Goal: Information Seeking & Learning: Learn about a topic

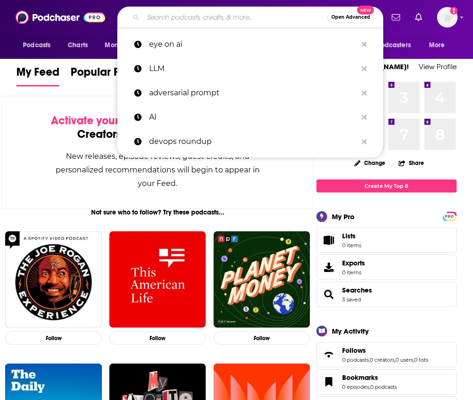
click at [240, 20] on input "Search podcasts, credits, & more..." at bounding box center [235, 17] width 184 height 15
paste input "The Venture Variety Show"
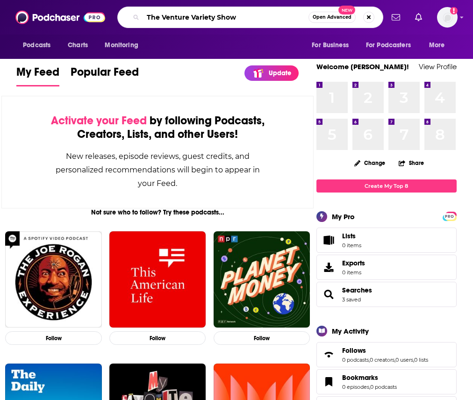
type input "The Venture Variety Show"
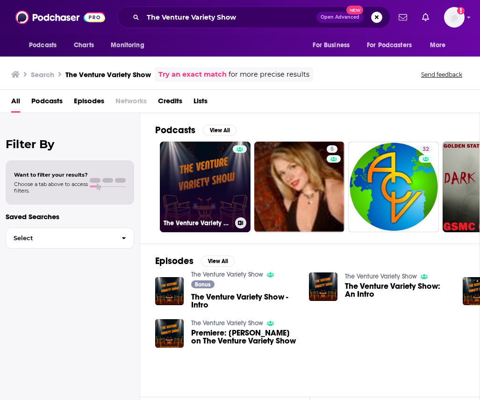
click at [206, 174] on link "The Venture Variety Show" at bounding box center [205, 187] width 91 height 91
